Goal: Task Accomplishment & Management: Complete application form

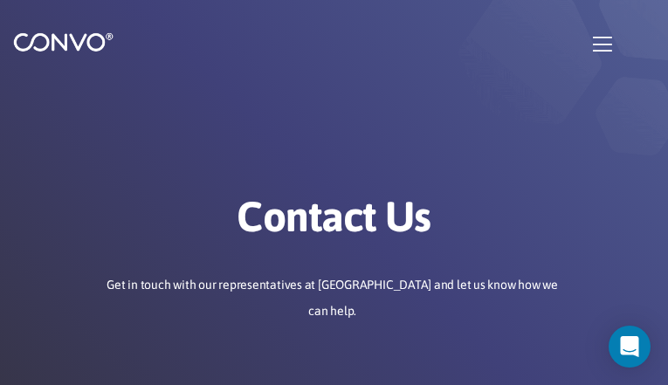
type input "EzbcOpTccIpMUTK"
type input "utuxigiyu61@gmail.com"
type input "VZXoaZcvioY"
type input "IaDouYvjm"
type input "AXUIhkbiPUDvGhff"
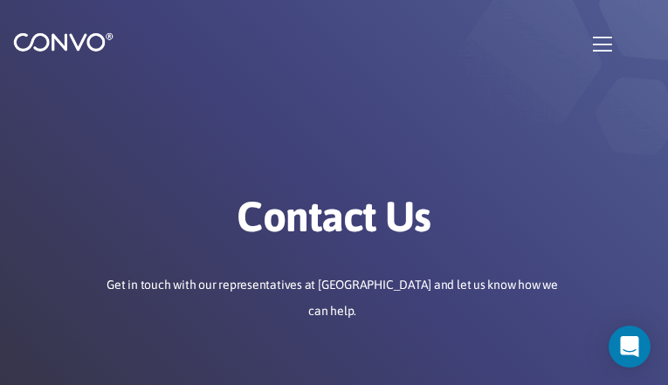
type input "jDrmPnph"
type input "utuxigiyu61@gmail.com"
type input "FcTWioFViSUScCH"
type input "QrDIpCrzbuH"
checkbox input"] "false"
